Goal: Information Seeking & Learning: Understand process/instructions

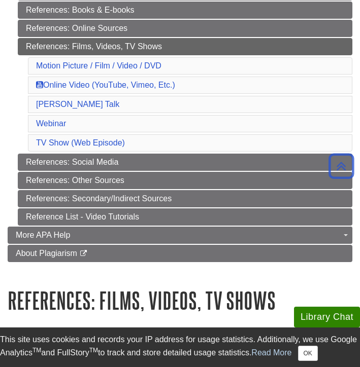
scroll to position [323, 0]
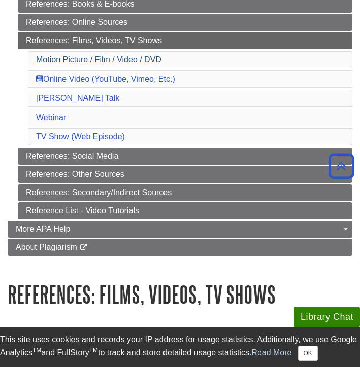
click at [128, 61] on link "Motion Picture / Film / Video / DVD" at bounding box center [98, 59] width 125 height 9
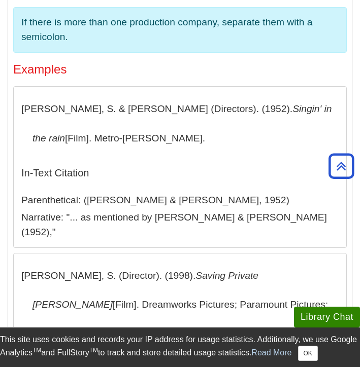
scroll to position [794, 0]
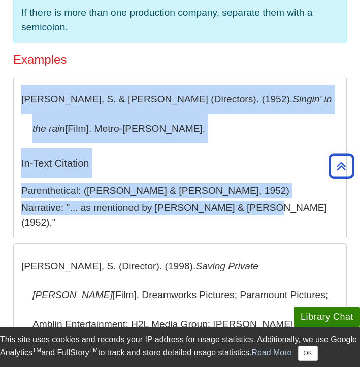
drag, startPoint x: 258, startPoint y: 203, endPoint x: 10, endPoint y: 101, distance: 268.4
click at [10, 101] on div "Format Last Name, First Initial. (Director). (Year). Title [Explanatory Note]. …" at bounding box center [179, 255] width 343 height 723
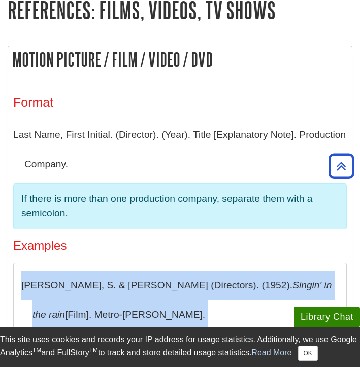
scroll to position [608, 0]
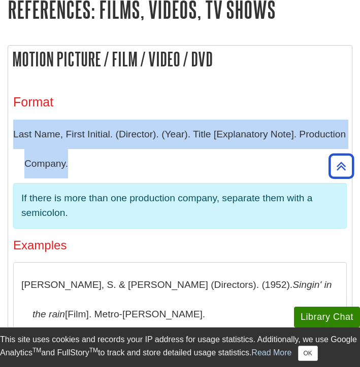
drag, startPoint x: 73, startPoint y: 162, endPoint x: 10, endPoint y: 134, distance: 68.8
copy p "Last Name, First Initial. (Director). (Year). Title [Explanatory Note]. Product…"
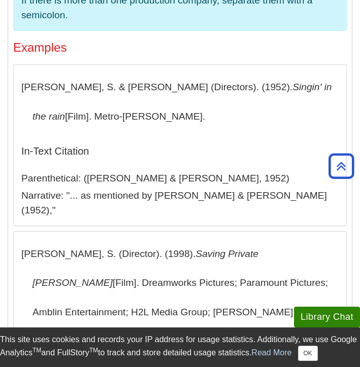
scroll to position [807, 0]
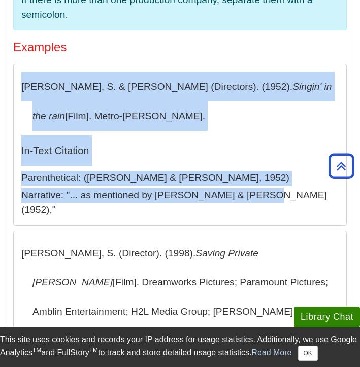
drag, startPoint x: 266, startPoint y: 197, endPoint x: 9, endPoint y: 84, distance: 280.5
click at [9, 84] on div "Format Last Name, First Initial. (Director). (Year). Title [Explanatory Note]. …" at bounding box center [179, 242] width 343 height 723
copy section "Donen, S. & Kelly, G. (Directors). (1952). Singin' in the rain [Film]. Metro-Go…"
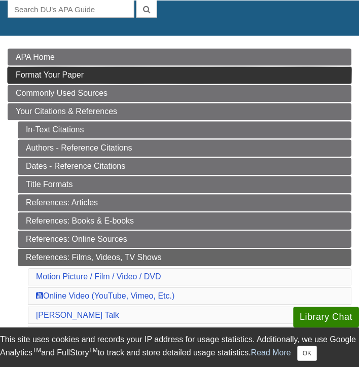
scroll to position [107, 0]
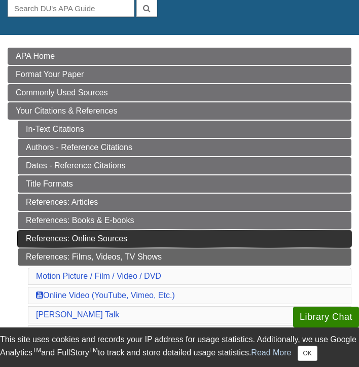
click at [76, 233] on link "References: Online Sources" at bounding box center [185, 238] width 334 height 17
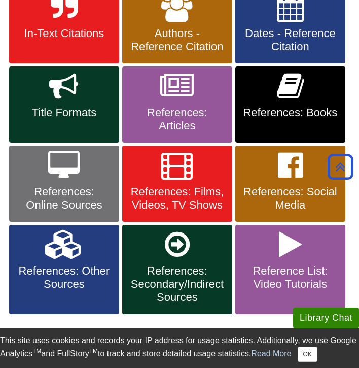
scroll to position [225, 0]
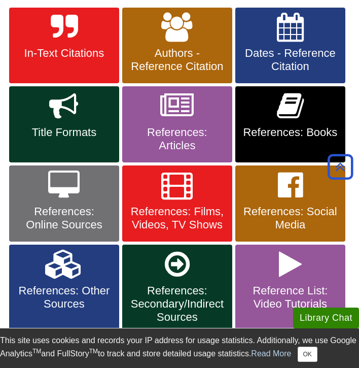
click at [297, 126] on span "References: Books" at bounding box center [290, 132] width 95 height 13
click at [93, 36] on link "In-Text Citations" at bounding box center [64, 46] width 110 height 76
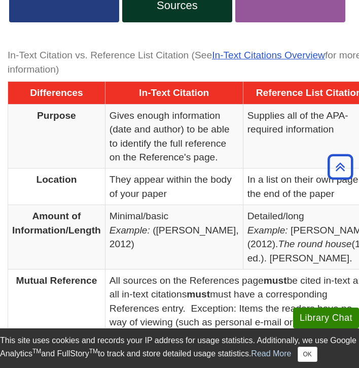
scroll to position [673, 0]
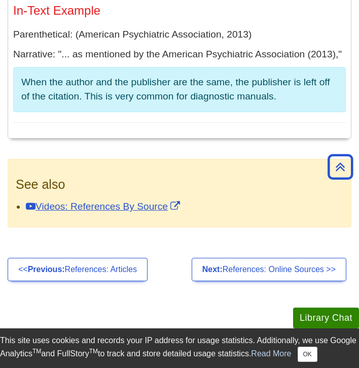
scroll to position [4147, 0]
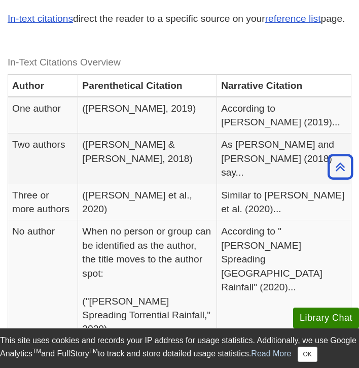
scroll to position [227, 0]
